Goal: Information Seeking & Learning: Learn about a topic

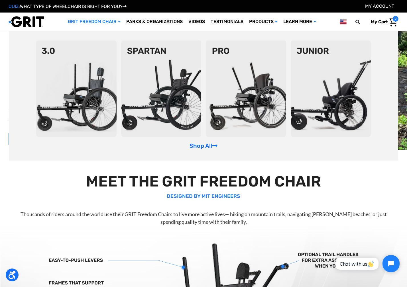
click at [88, 24] on link "GRIT Freedom Chair" at bounding box center [94, 22] width 58 height 19
click at [321, 109] on img at bounding box center [330, 88] width 80 height 96
click at [157, 101] on img at bounding box center [161, 88] width 80 height 96
click at [74, 83] on img at bounding box center [76, 88] width 80 height 96
